Goal: Information Seeking & Learning: Learn about a topic

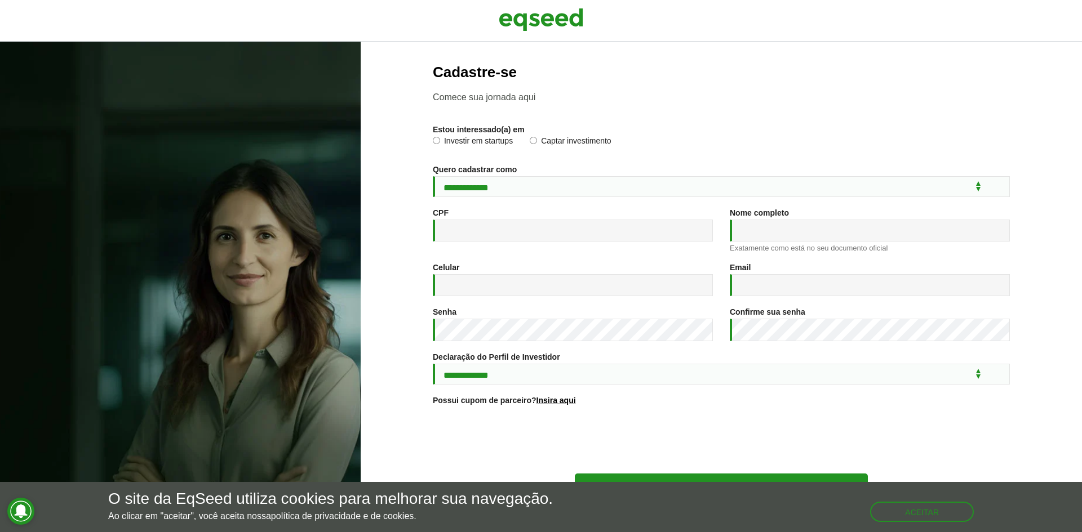
scroll to position [41, 0]
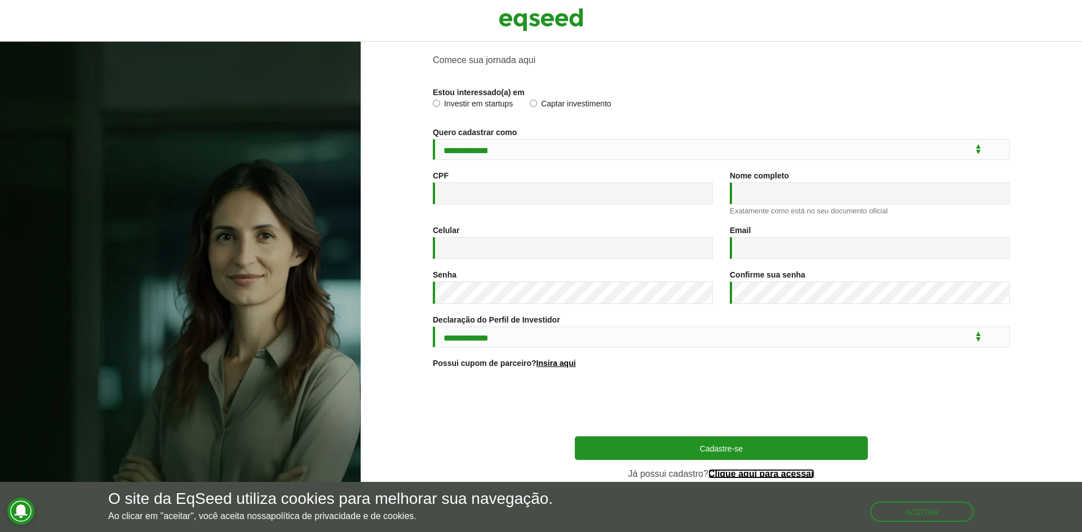
click at [739, 475] on link "Clique aqui para acessar" at bounding box center [761, 474] width 106 height 9
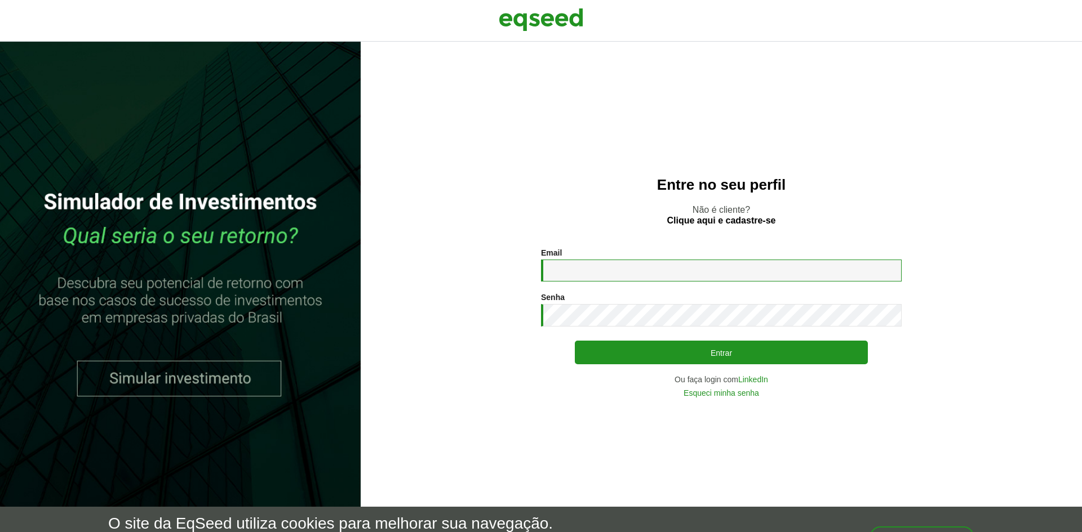
click at [608, 265] on input "Email *" at bounding box center [721, 271] width 361 height 22
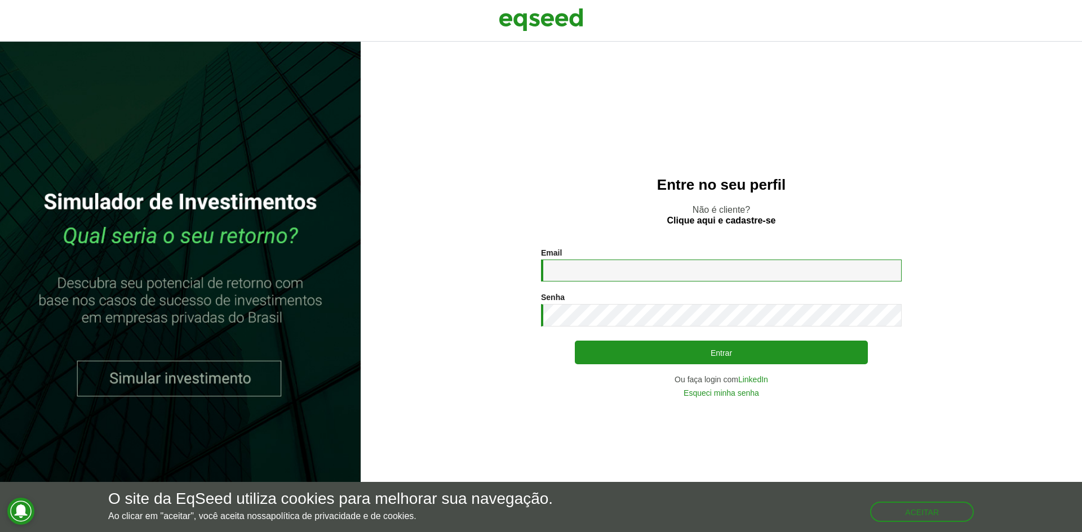
type input "**********"
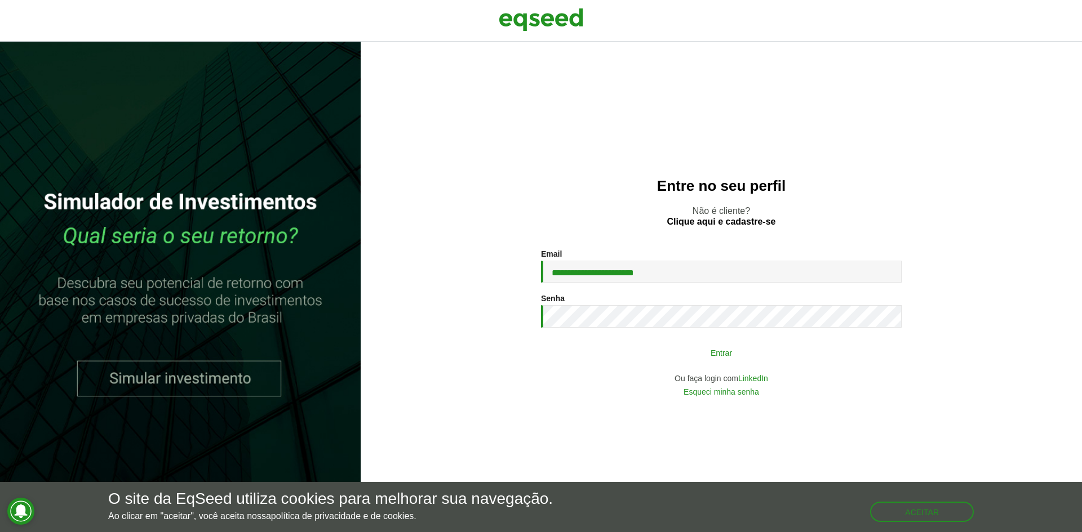
click at [619, 342] on button "Entrar" at bounding box center [721, 352] width 293 height 21
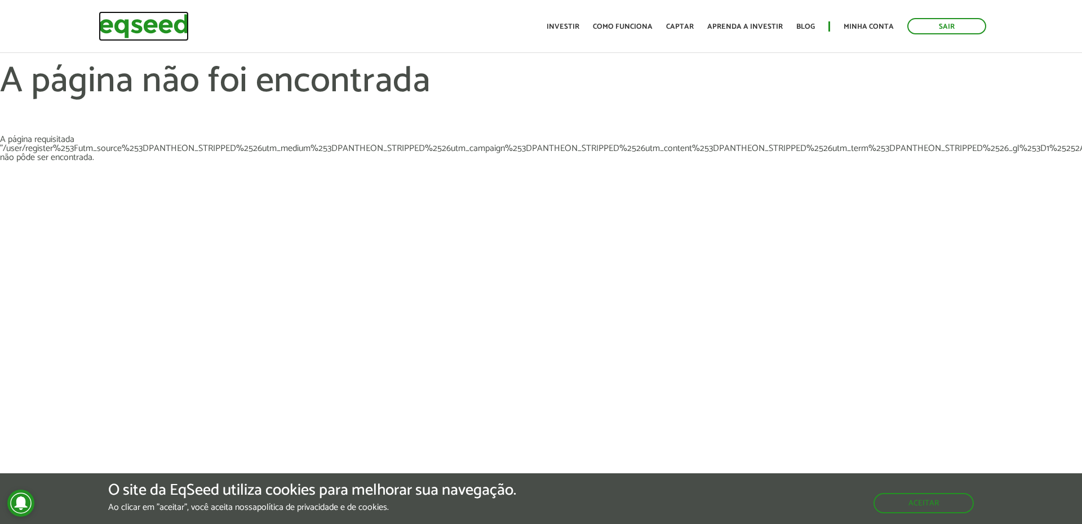
click at [167, 29] on img at bounding box center [144, 26] width 90 height 30
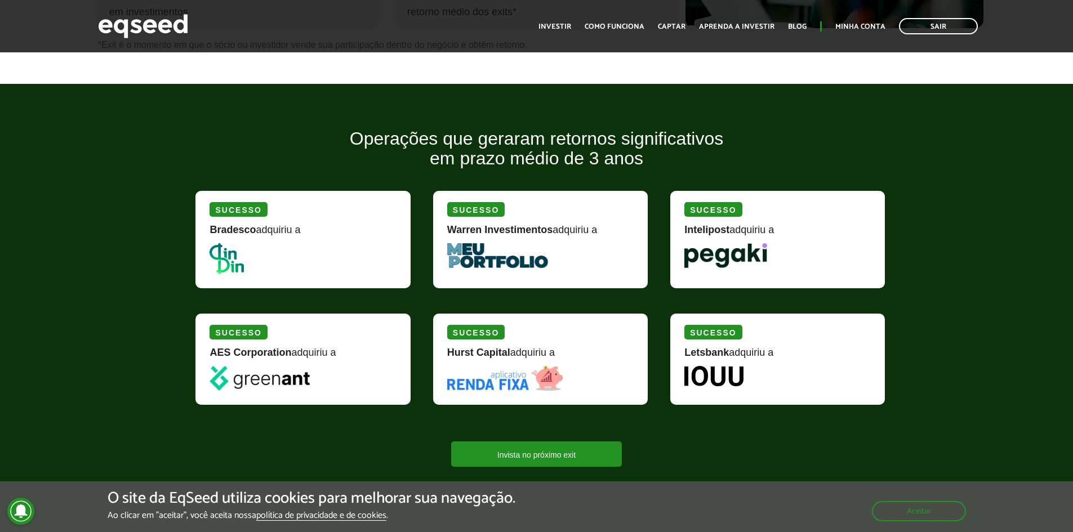
scroll to position [1240, 0]
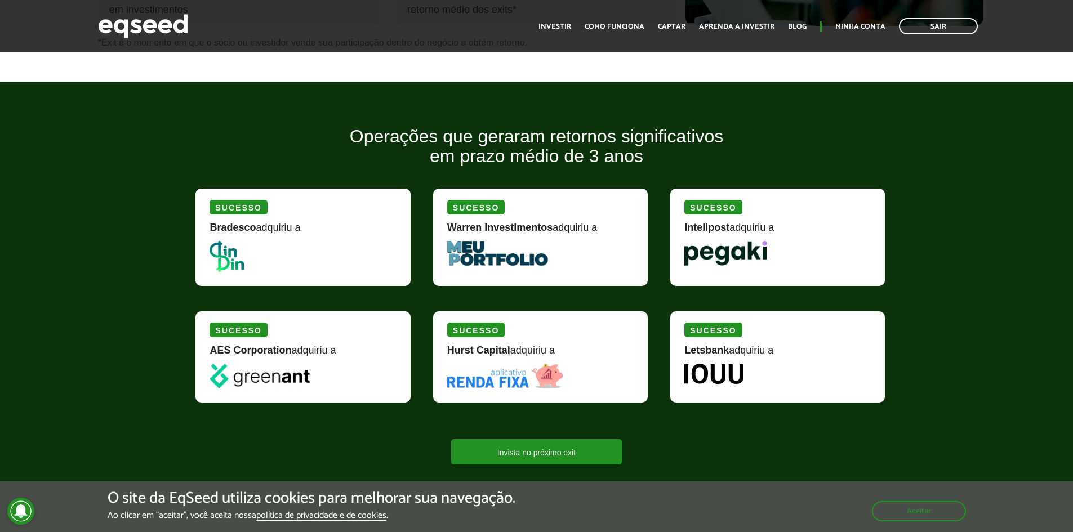
click at [279, 228] on div "Bradesco adquiriu a" at bounding box center [303, 232] width 186 height 19
click at [284, 227] on div "Bradesco adquiriu a" at bounding box center [303, 232] width 186 height 19
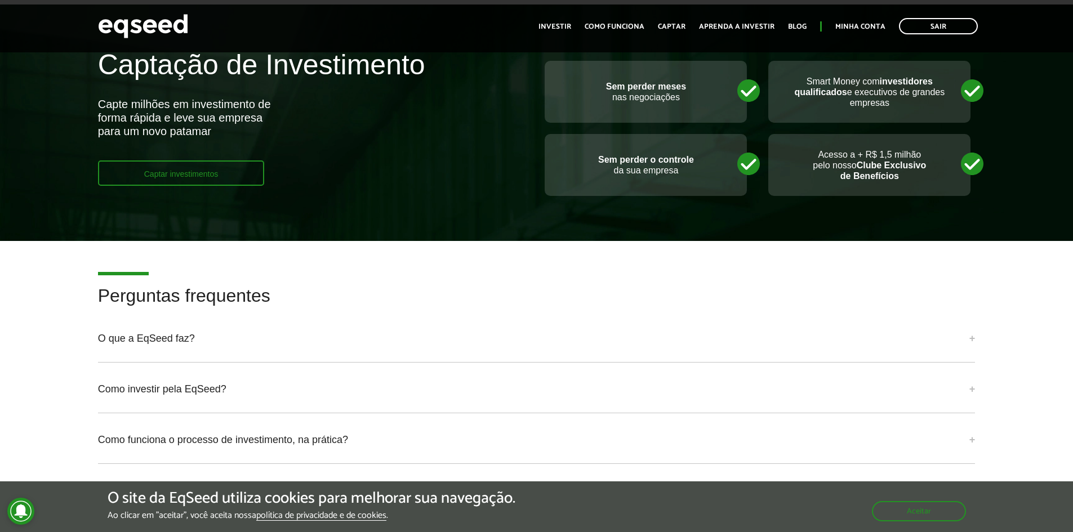
scroll to position [2592, 0]
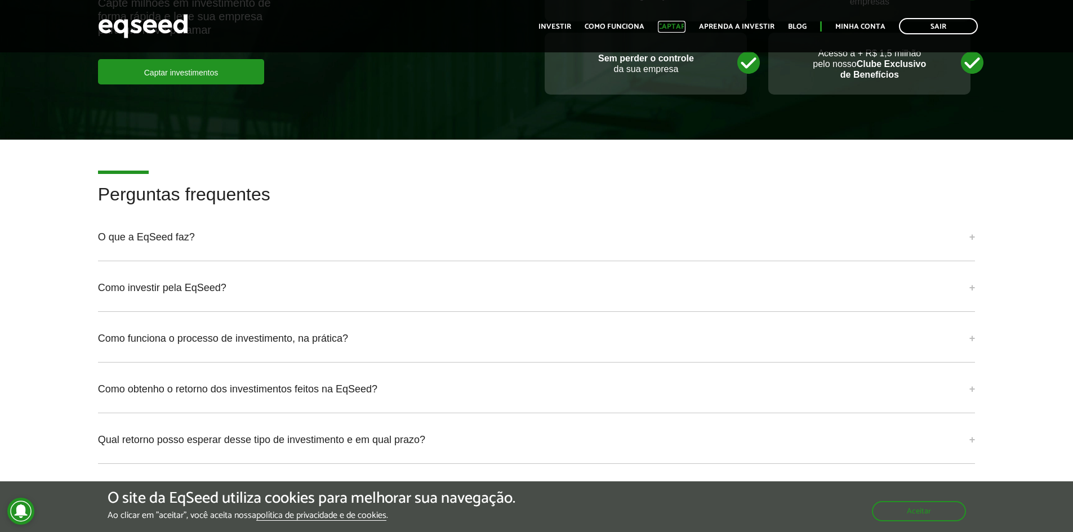
click at [677, 28] on link "Captar" at bounding box center [672, 26] width 28 height 7
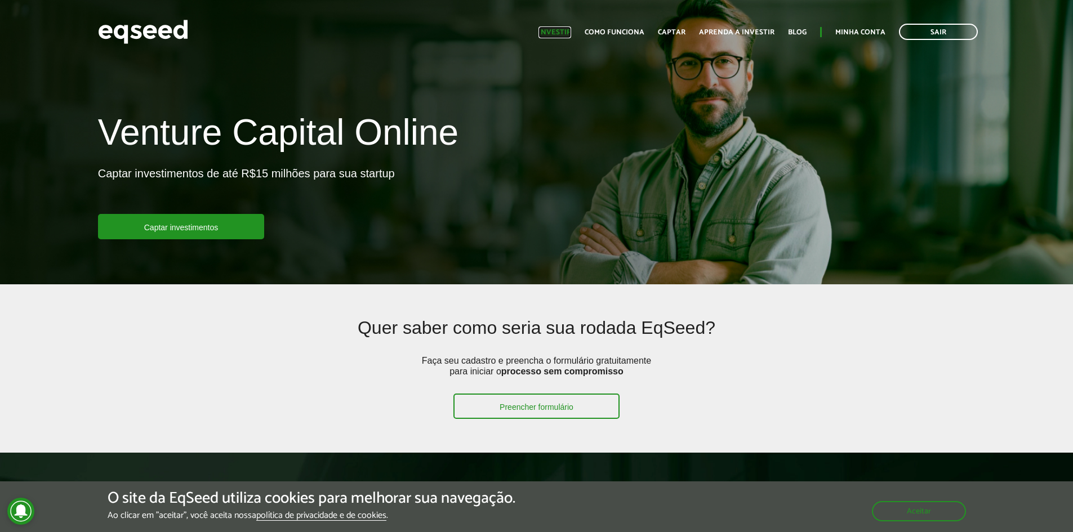
click at [571, 32] on link "Investir" at bounding box center [555, 32] width 33 height 7
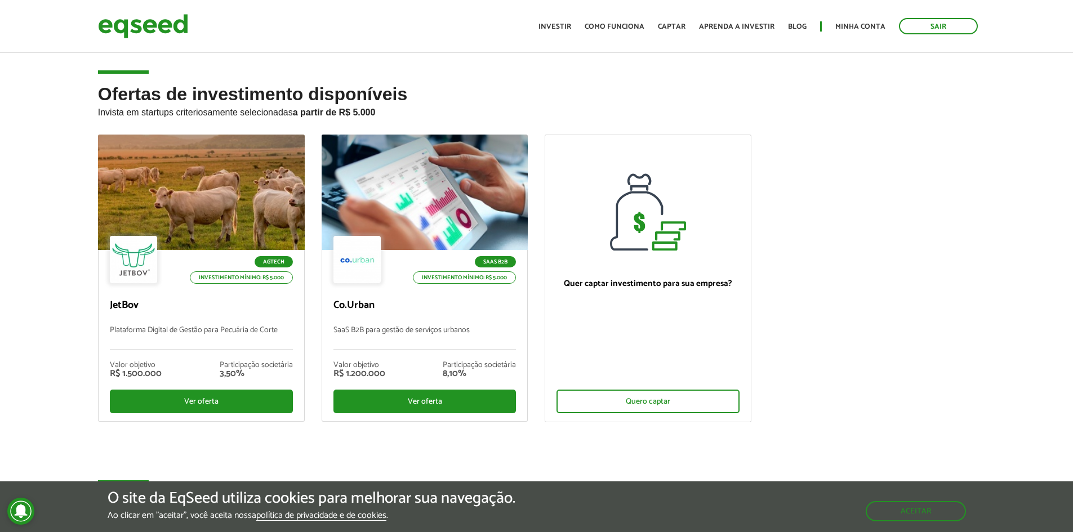
click at [341, 121] on h2 "Ofertas de investimento disponíveis Invista em startups criteriosamente selecio…" at bounding box center [537, 110] width 878 height 50
click at [343, 114] on strong "a partir de R$ 5.000" at bounding box center [334, 113] width 83 height 10
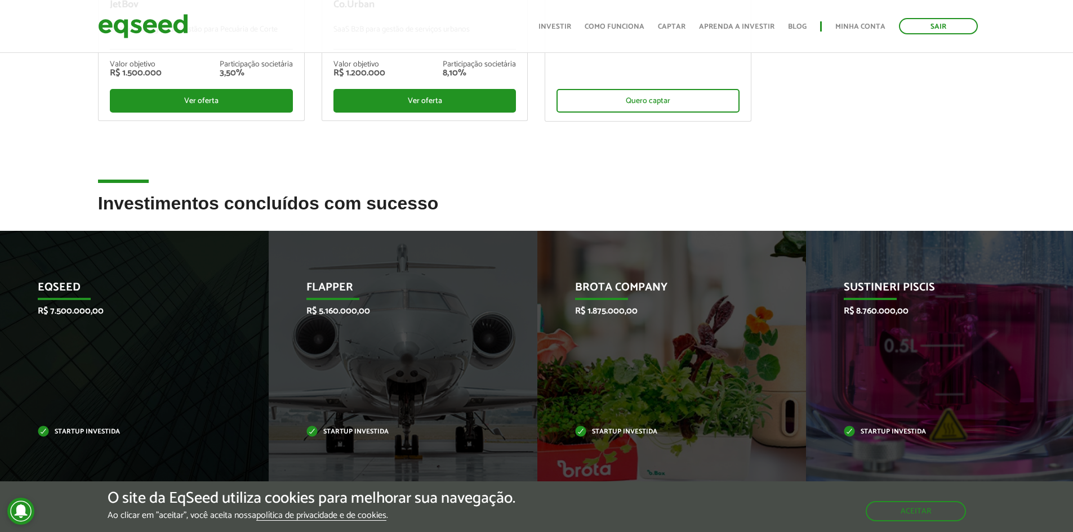
scroll to position [338, 0]
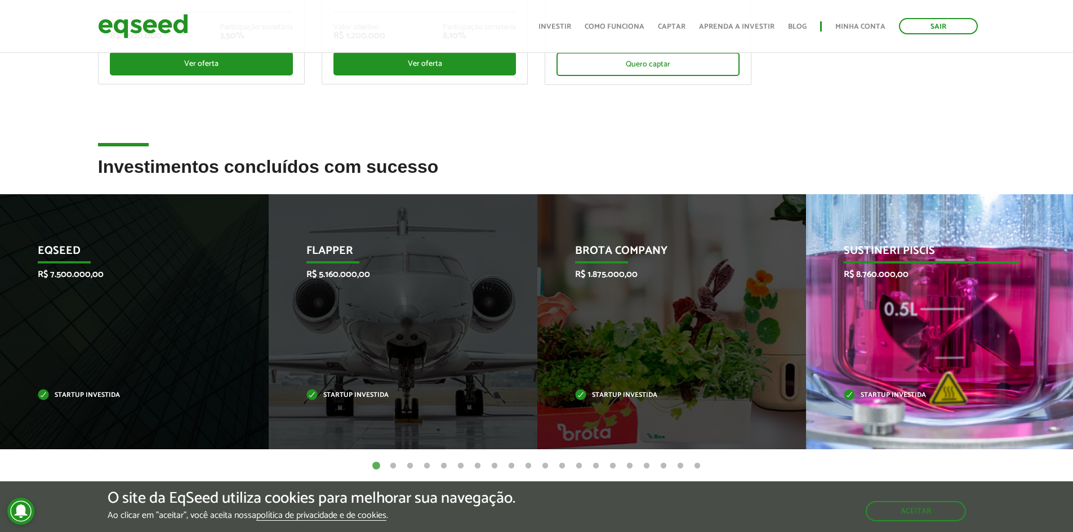
click at [884, 263] on p "Sustineri Piscis" at bounding box center [932, 253] width 176 height 19
click at [881, 247] on p "Sustineri Piscis" at bounding box center [932, 253] width 176 height 19
click at [888, 395] on p "Startup investida" at bounding box center [932, 396] width 176 height 6
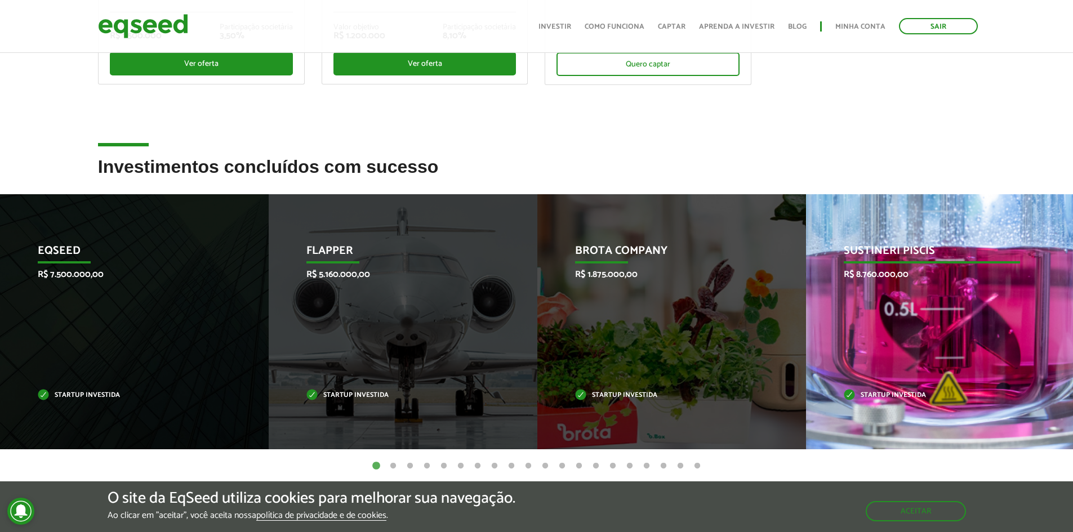
click at [885, 248] on p "Sustineri Piscis" at bounding box center [932, 253] width 176 height 19
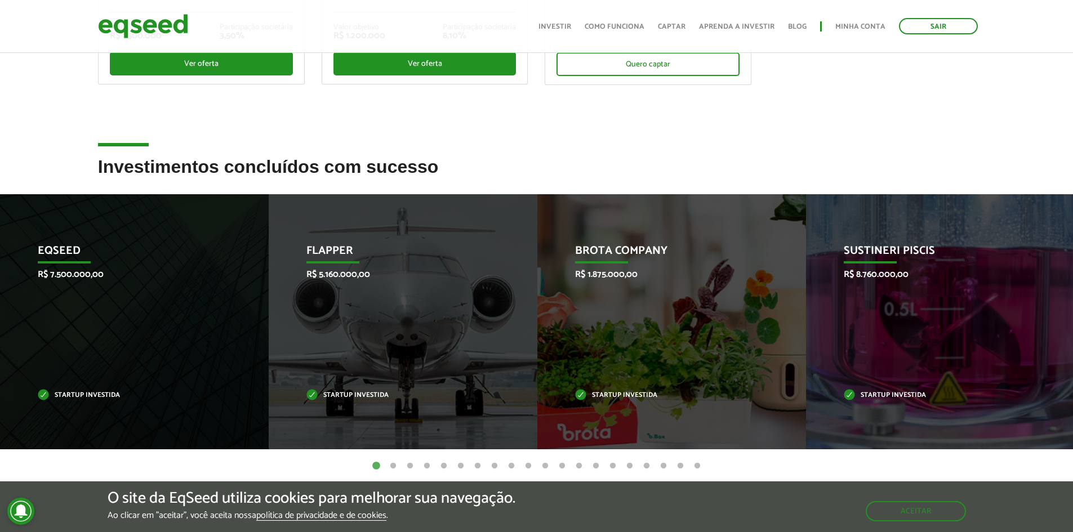
click at [380, 173] on h2 "Investimentos concluídos com sucesso" at bounding box center [537, 175] width 878 height 37
